Goal: Transaction & Acquisition: Purchase product/service

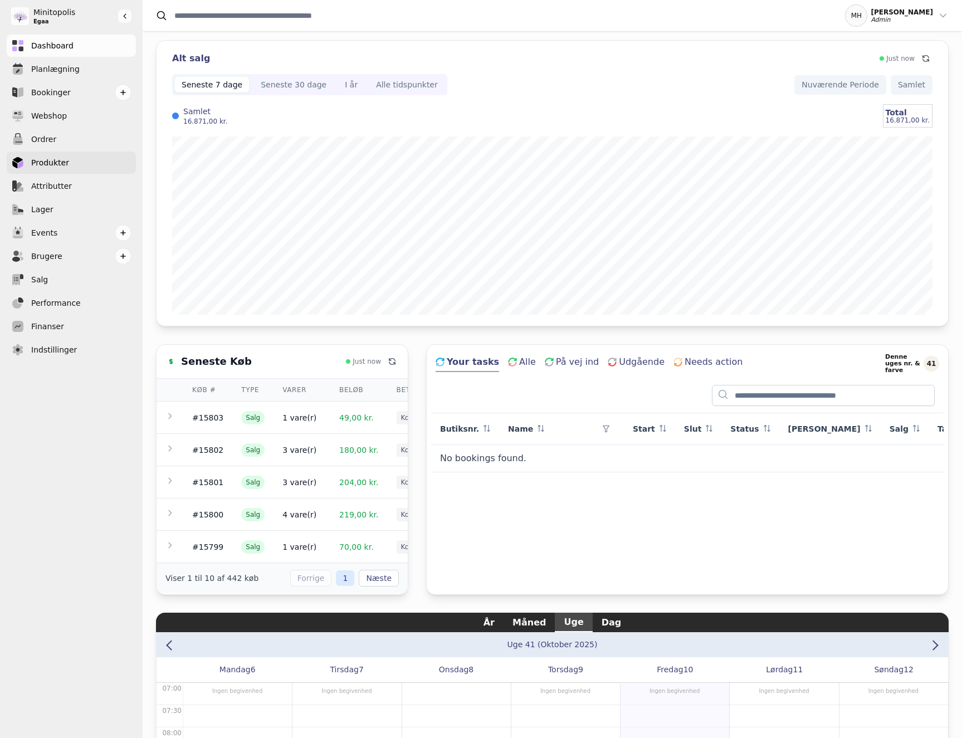
click at [75, 160] on link "Produkter" at bounding box center [71, 162] width 129 height 22
click at [96, 160] on link "Produkter" at bounding box center [71, 162] width 129 height 22
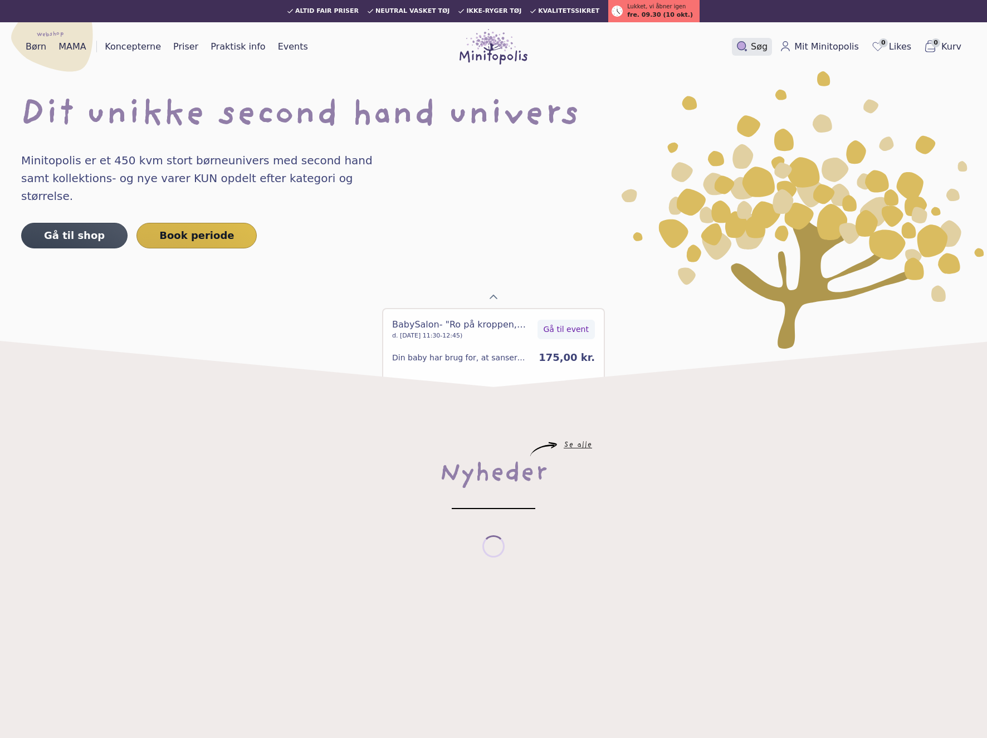
click at [746, 46] on icon at bounding box center [741, 45] width 8 height 8
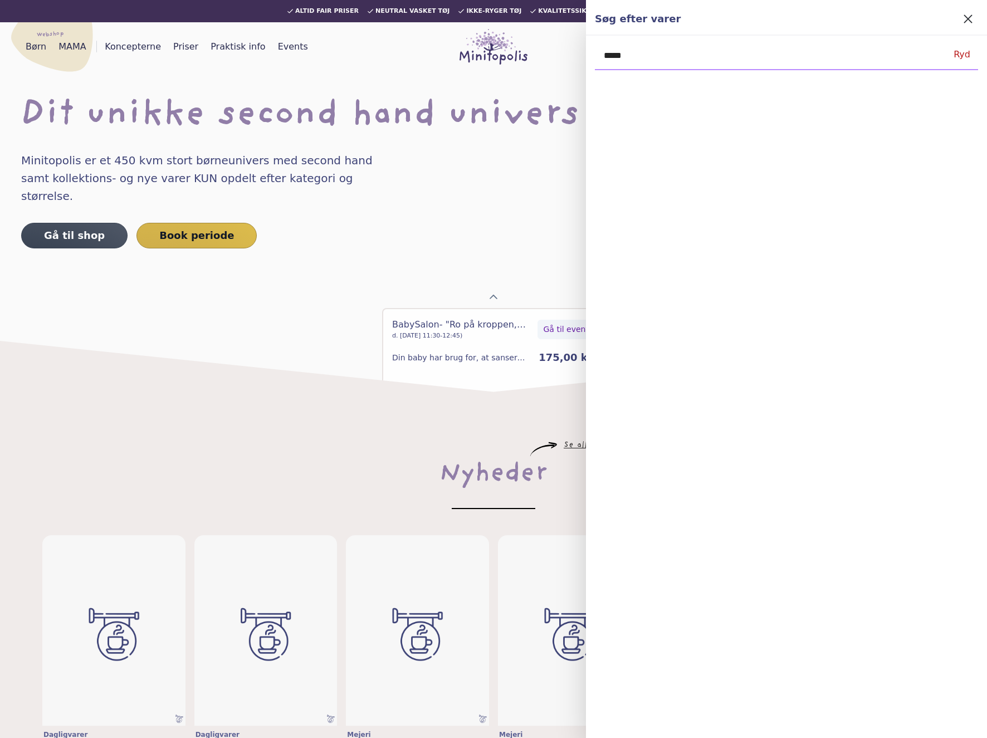
type input "******"
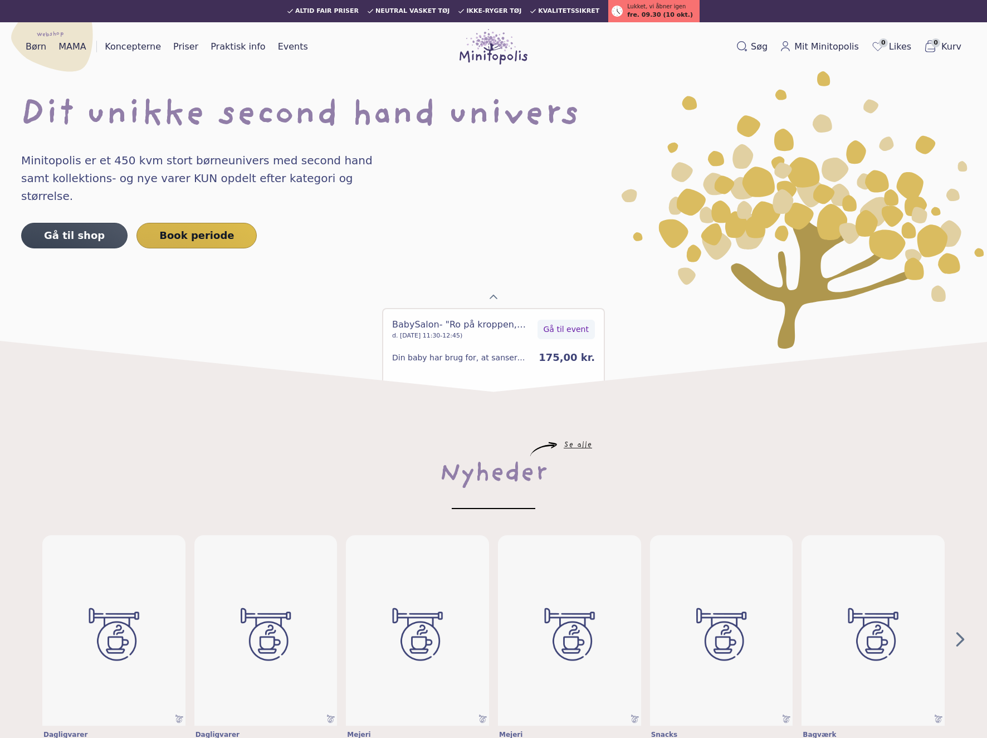
click at [712, 72] on img at bounding box center [803, 210] width 362 height 278
click at [747, 52] on button "Søg" at bounding box center [752, 47] width 40 height 18
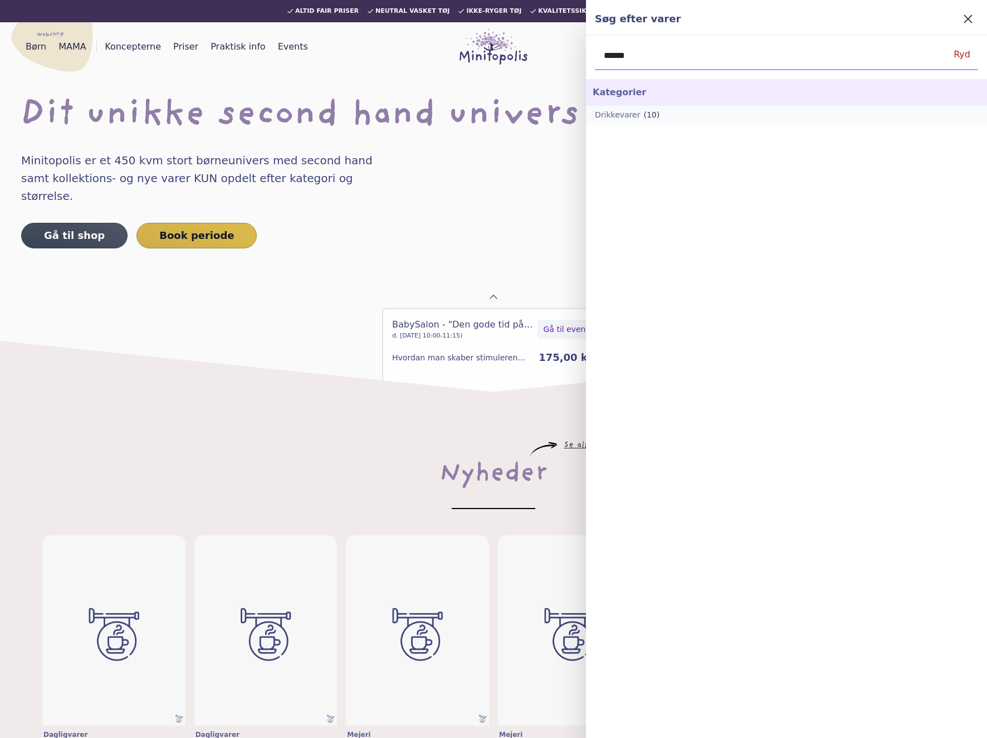
type input "******"
click at [649, 114] on p "(10)" at bounding box center [651, 114] width 16 height 9
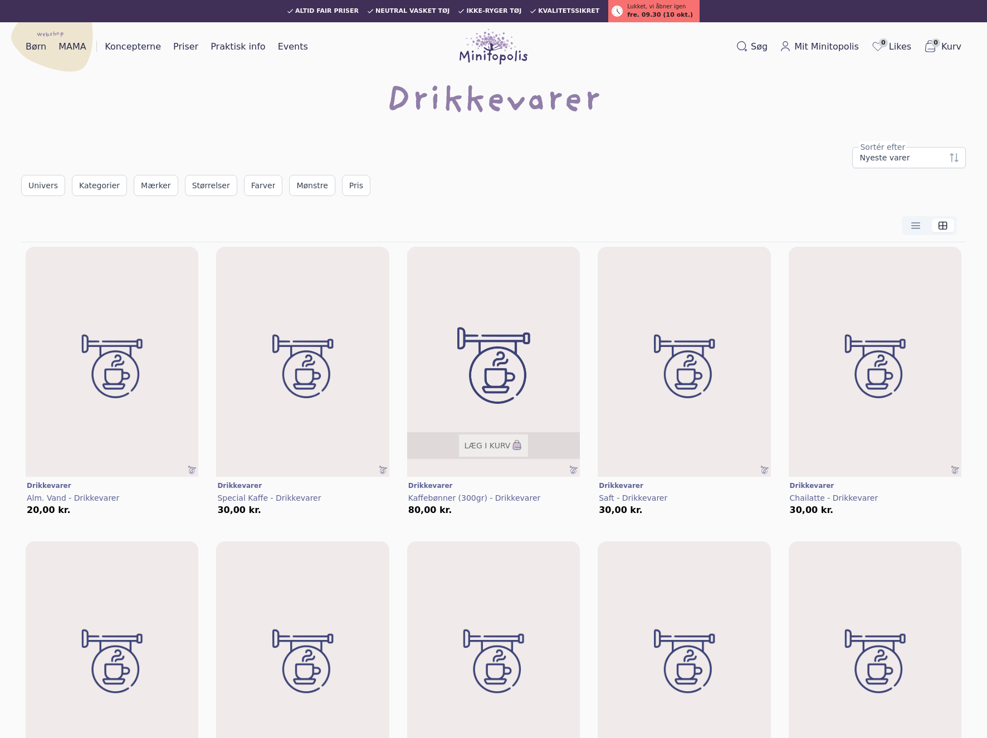
click at [476, 343] on img at bounding box center [493, 365] width 207 height 277
click at [852, 126] on div "Drikkevarer" at bounding box center [493, 107] width 945 height 45
click at [37, 180] on span "Univers" at bounding box center [43, 185] width 30 height 11
click at [56, 232] on div "Univers" at bounding box center [106, 219] width 169 height 35
click at [59, 223] on div "Univers" at bounding box center [95, 219] width 133 height 20
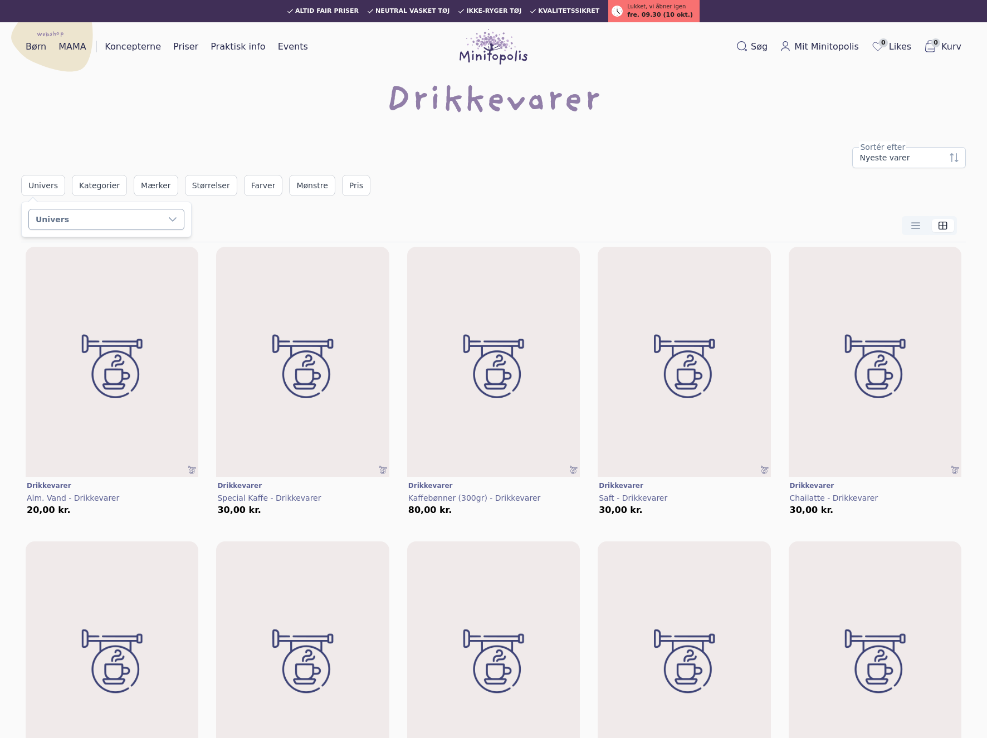
scroll to position [12, 60]
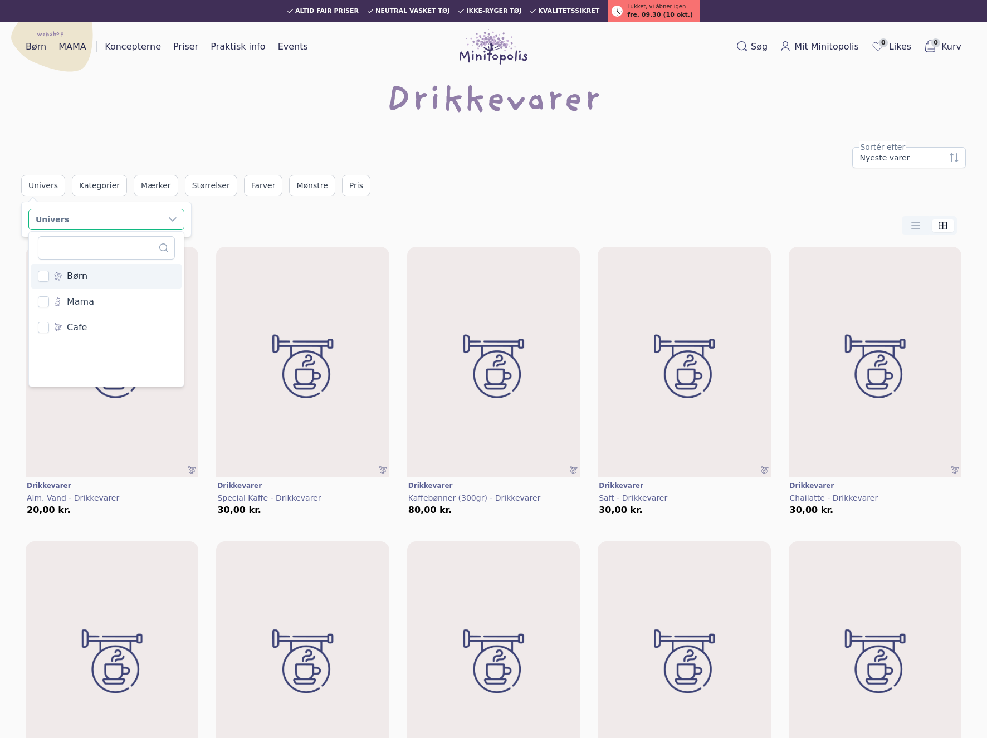
click at [217, 163] on div "Nyeste varer Sortér efter" at bounding box center [493, 157] width 945 height 21
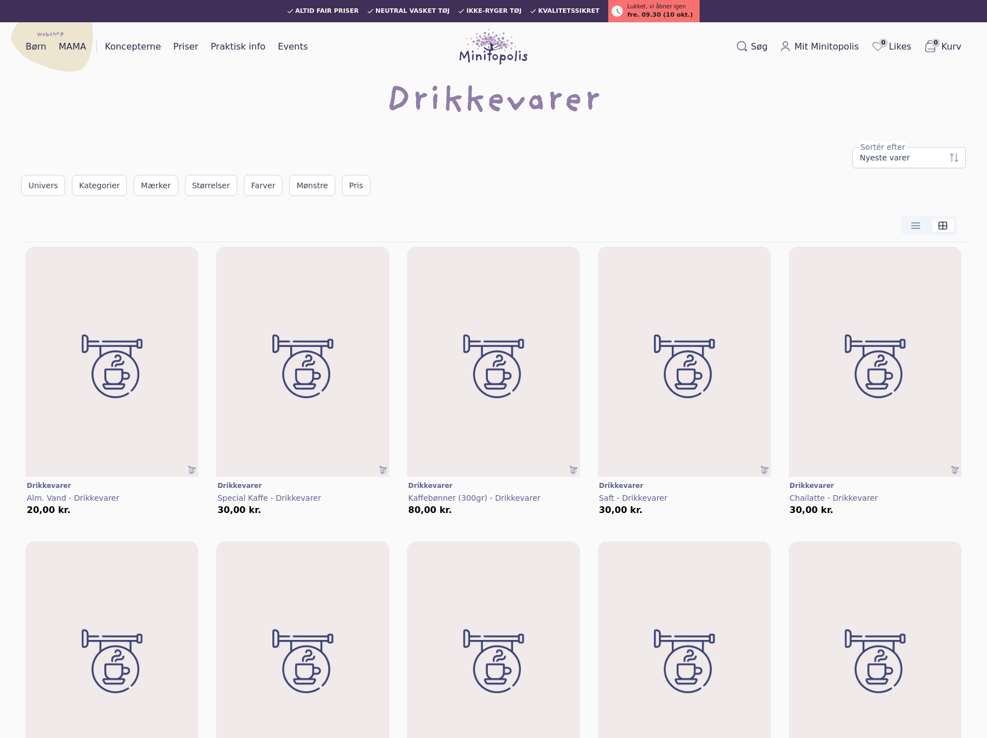
click at [199, 147] on div "Nyeste varer Sortér efter" at bounding box center [493, 157] width 945 height 21
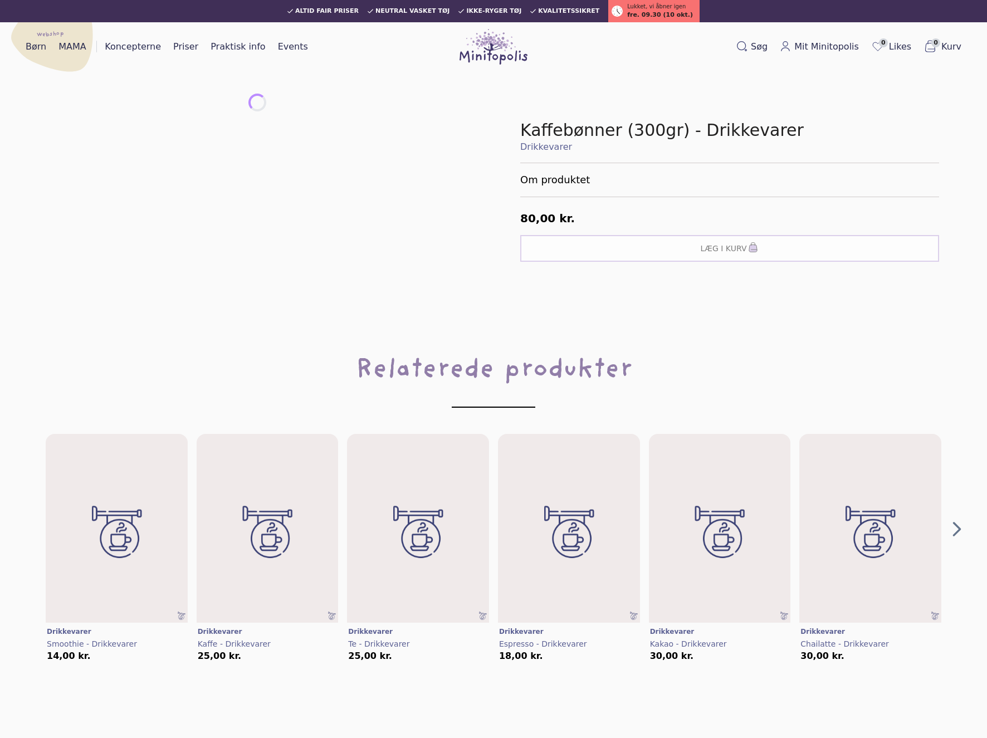
click at [571, 344] on div "Relaterede produkter Læg i kurv Drikkevarer Smoothie - Drikkevarer 14,00 kr. Læ…" at bounding box center [493, 505] width 945 height 381
click at [565, 359] on h2 "Relaterede produkter" at bounding box center [493, 388] width 945 height 74
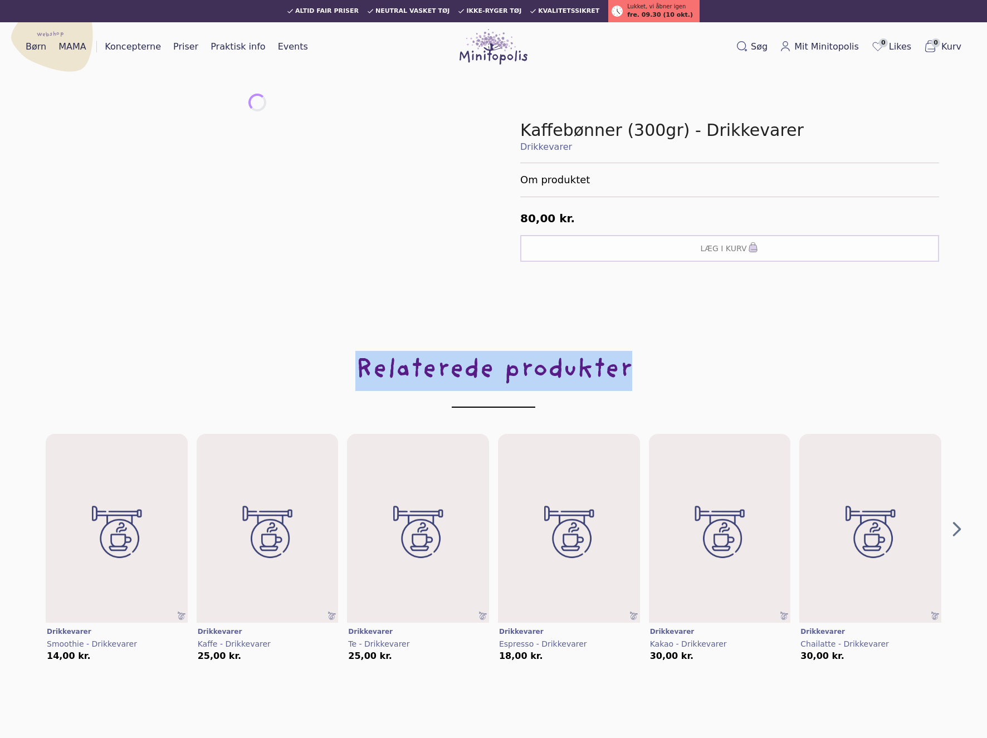
click at [565, 359] on h2 "Relaterede produkter" at bounding box center [493, 388] width 945 height 74
click at [521, 364] on h2 "Relaterede produkter" at bounding box center [493, 388] width 945 height 74
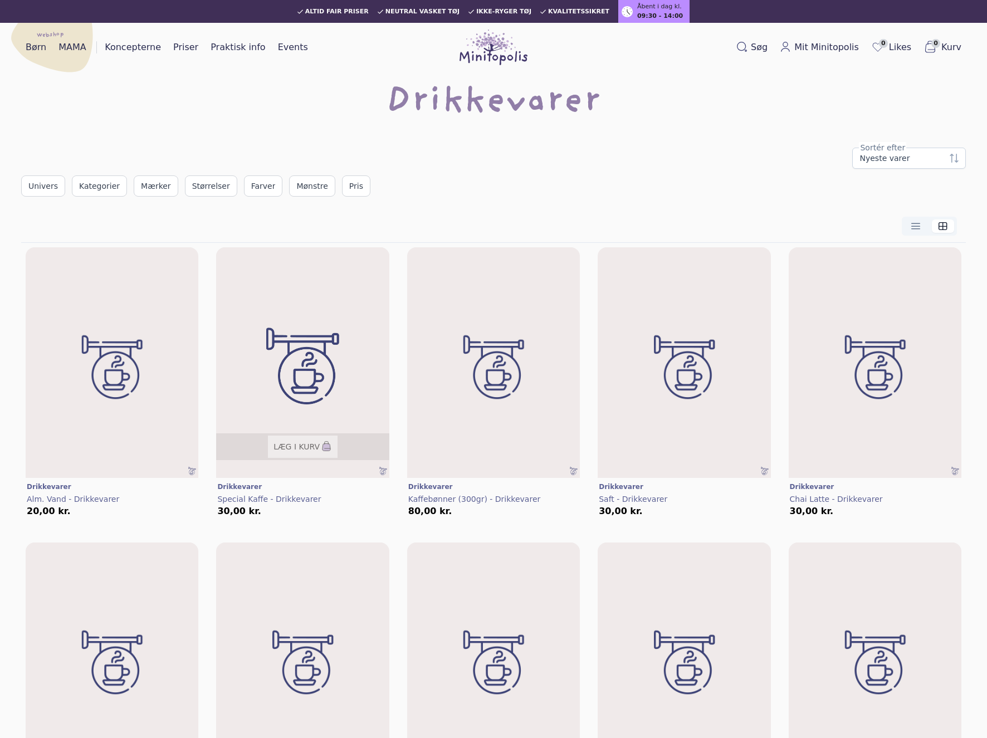
click at [345, 353] on img at bounding box center [302, 366] width 207 height 277
